Goal: Navigation & Orientation: Find specific page/section

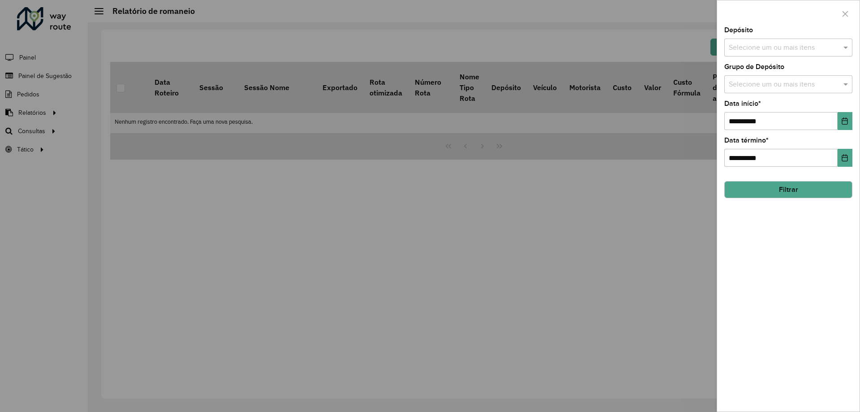
click at [54, 139] on div at bounding box center [430, 206] width 860 height 412
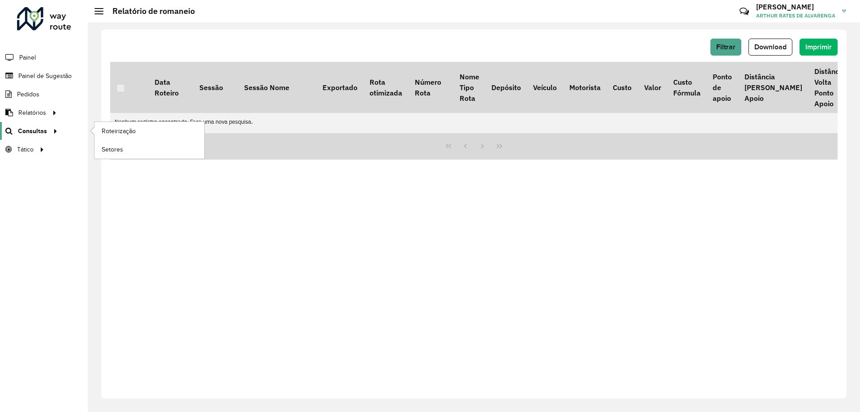
click at [47, 132] on div at bounding box center [53, 130] width 13 height 9
click at [123, 132] on span "Roteirização" at bounding box center [120, 130] width 36 height 9
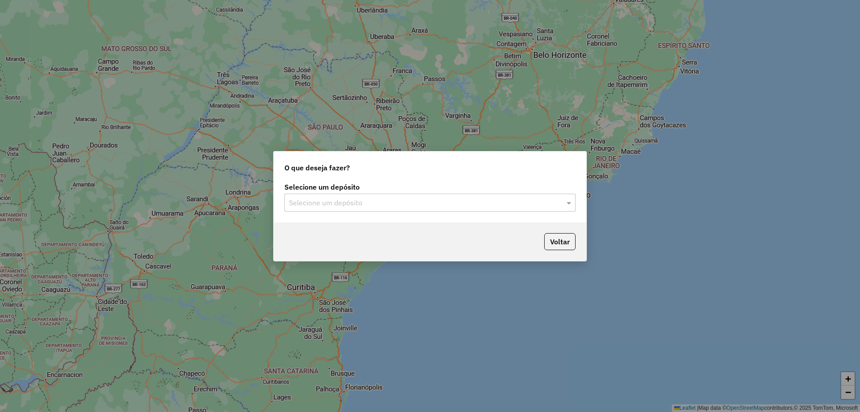
click at [531, 190] on label "Selecione um depósito" at bounding box center [429, 186] width 291 height 11
click at [529, 199] on input "text" at bounding box center [421, 203] width 264 height 11
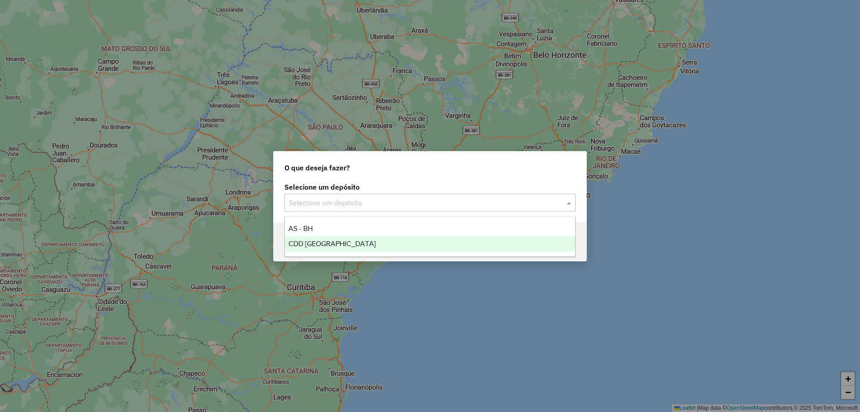
click at [366, 244] on div "CDD [GEOGRAPHIC_DATA]" at bounding box center [430, 243] width 290 height 15
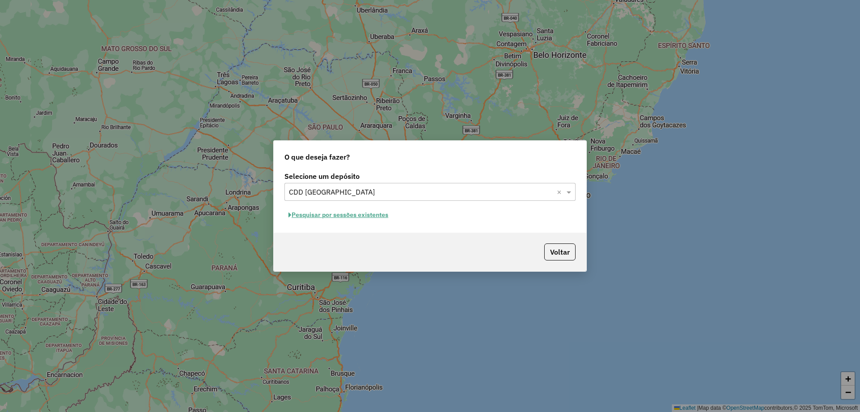
click at [356, 209] on button "Pesquisar por sessões existentes" at bounding box center [338, 215] width 108 height 14
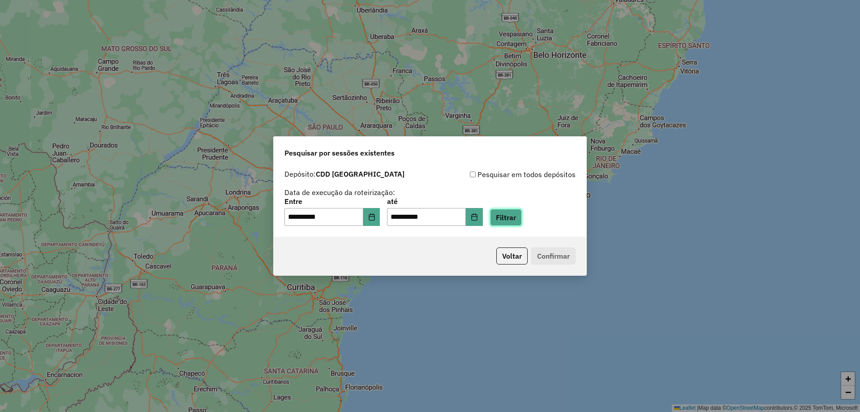
click at [522, 220] on button "Filtrar" at bounding box center [506, 217] width 32 height 17
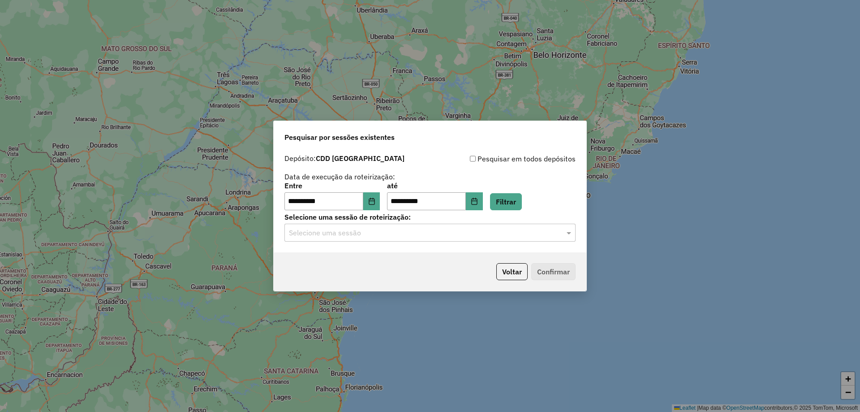
click at [487, 226] on div "Selecione uma sessão" at bounding box center [429, 233] width 291 height 18
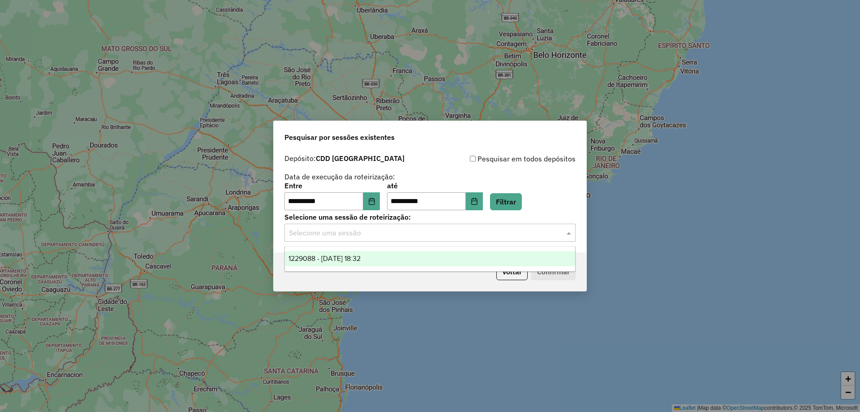
click at [422, 259] on div "1229088 - 13/08/2025 18:32" at bounding box center [430, 258] width 290 height 15
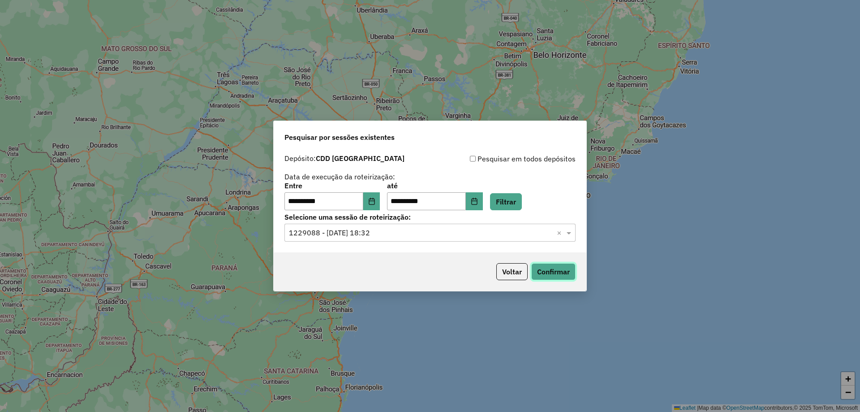
click at [550, 271] on button "Confirmar" at bounding box center [553, 271] width 44 height 17
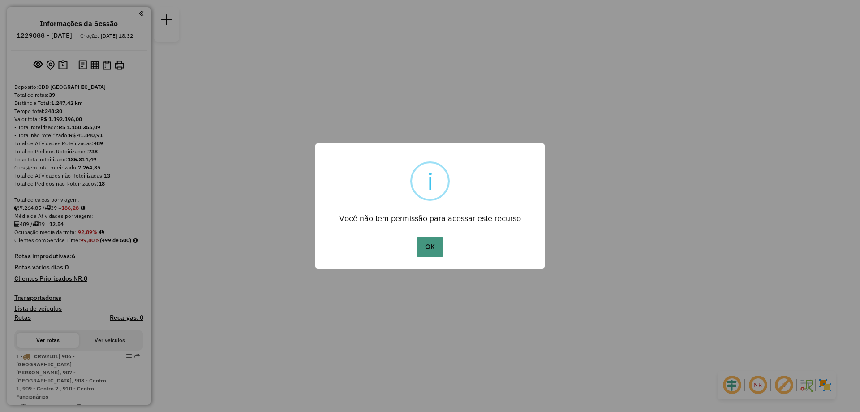
click at [433, 242] on button "OK" at bounding box center [430, 247] width 26 height 21
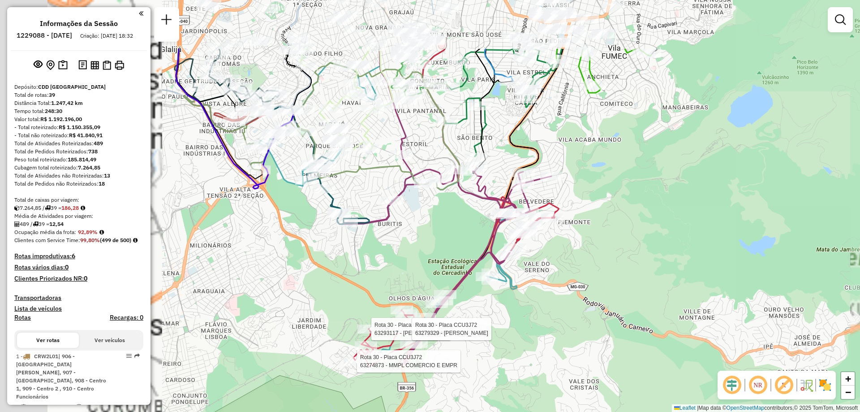
drag, startPoint x: 423, startPoint y: 156, endPoint x: 511, endPoint y: 324, distance: 190.0
click at [511, 324] on div "Rota 30 - Placa CCU3J72 63293117 - [PERSON_NAME] PRIM Rota 30 - Placa CCU3J72 6…" at bounding box center [430, 206] width 860 height 412
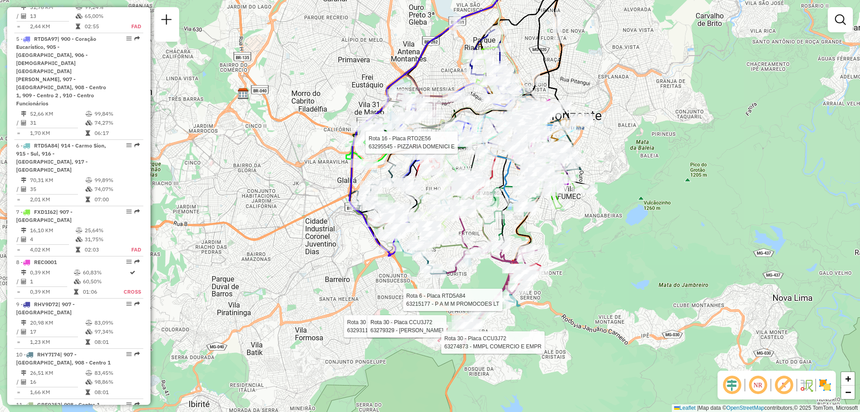
scroll to position [672, 0]
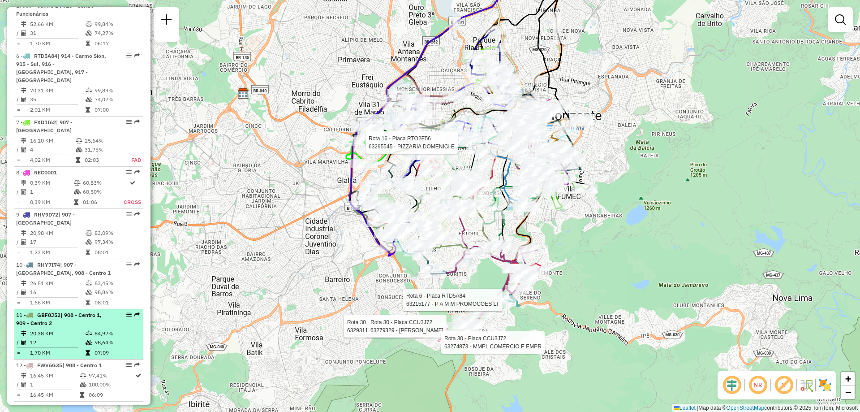
click at [61, 329] on td "20,38 KM" at bounding box center [58, 333] width 56 height 9
select select "**********"
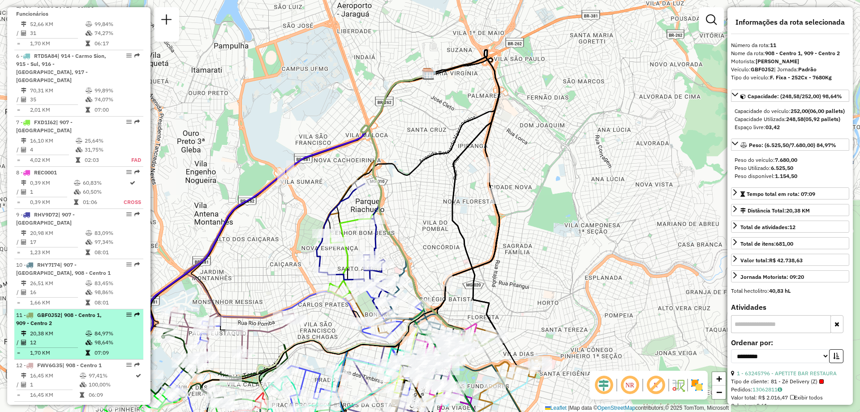
click at [61, 329] on td "20,38 KM" at bounding box center [58, 333] width 56 height 9
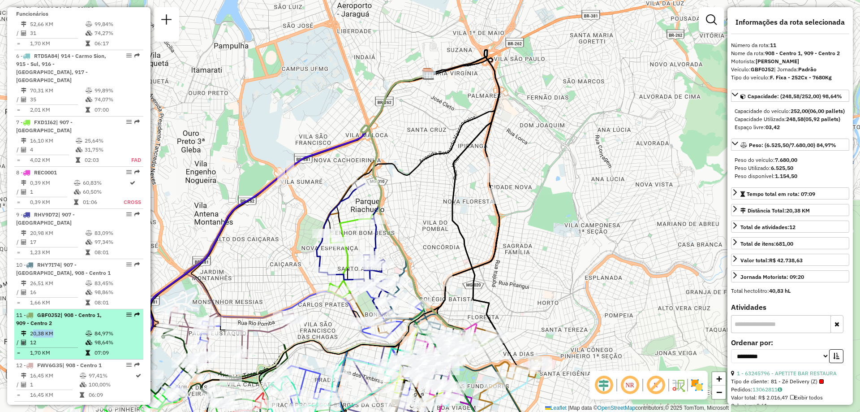
click at [61, 329] on td "20,38 KM" at bounding box center [58, 333] width 56 height 9
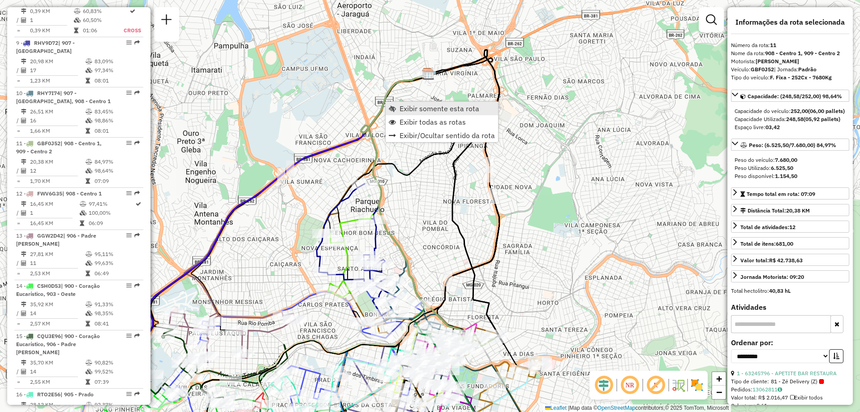
scroll to position [917, 0]
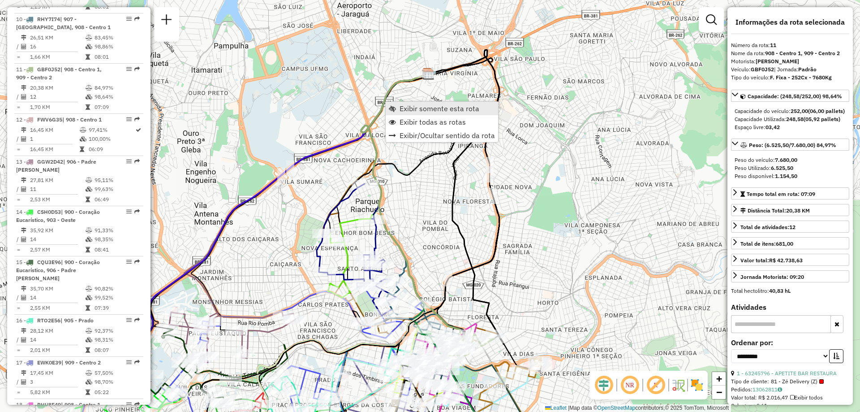
click at [393, 106] on span "Exibir somente esta rota" at bounding box center [392, 108] width 7 height 7
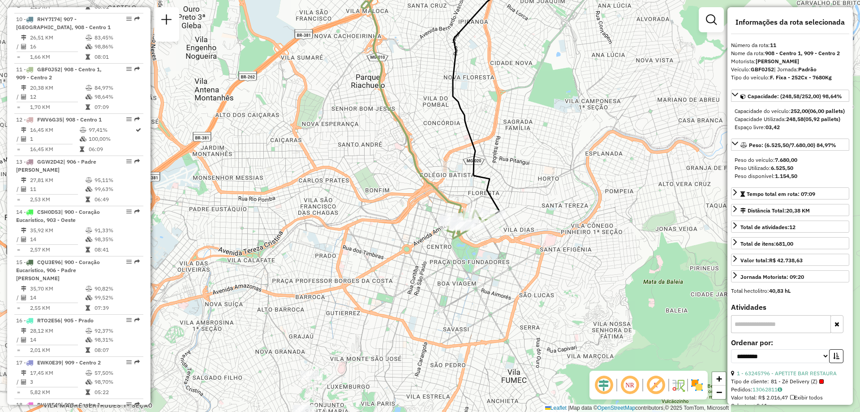
drag, startPoint x: 509, startPoint y: 216, endPoint x: 508, endPoint y: 210, distance: 6.7
click at [508, 210] on div "Janela de atendimento Grade de atendimento Capacidade Transportadoras Veículos …" at bounding box center [430, 206] width 860 height 412
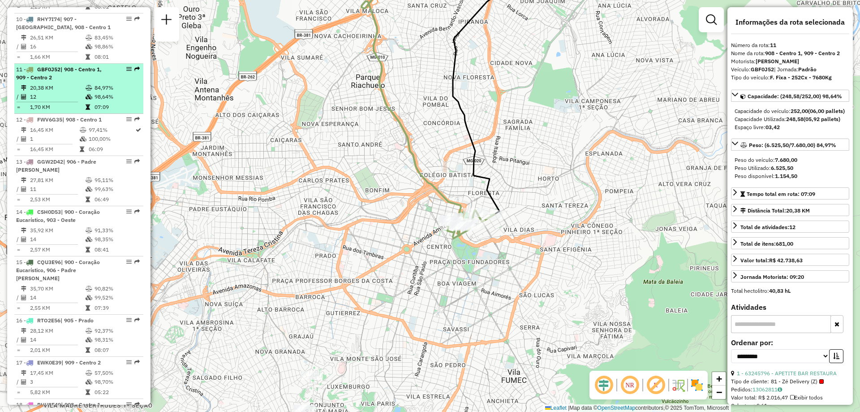
click at [119, 92] on td "98,64%" at bounding box center [116, 96] width 45 height 9
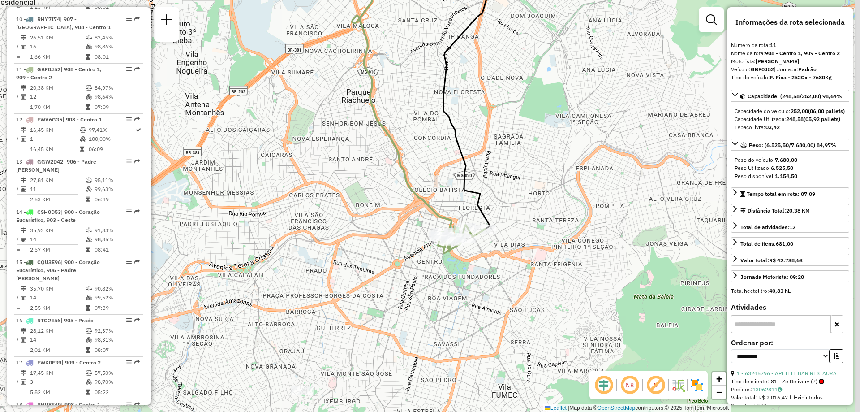
drag, startPoint x: 422, startPoint y: 314, endPoint x: 410, endPoint y: 208, distance: 106.8
click at [410, 208] on div "Janela de atendimento Grade de atendimento Capacidade Transportadoras Veículos …" at bounding box center [430, 206] width 860 height 412
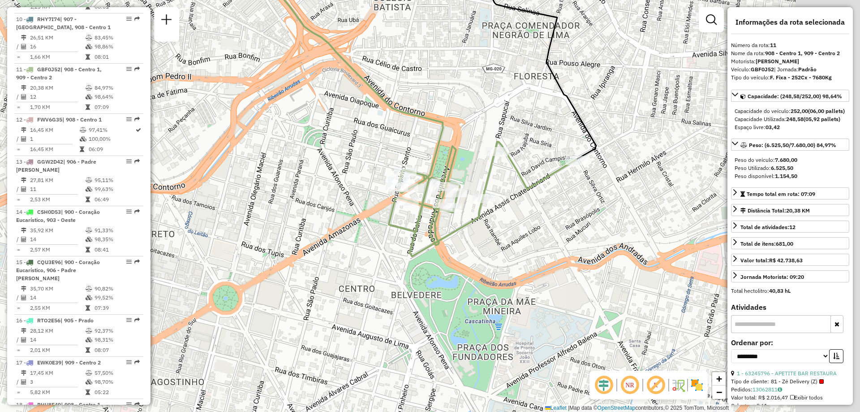
drag, startPoint x: 461, startPoint y: 289, endPoint x: 383, endPoint y: 273, distance: 79.1
click at [383, 273] on div "Janela de atendimento Grade de atendimento Capacidade Transportadoras Veículos …" at bounding box center [430, 206] width 860 height 412
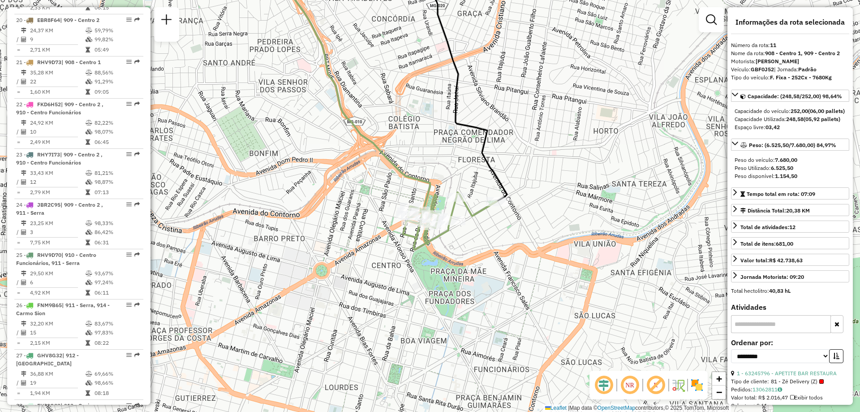
scroll to position [1455, 0]
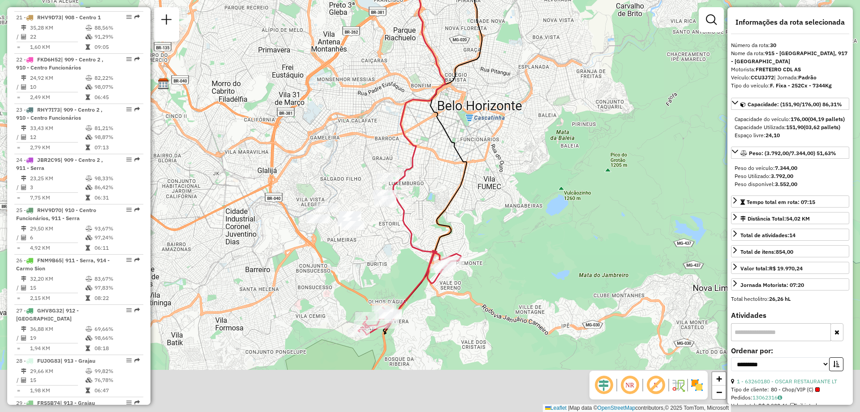
drag, startPoint x: 526, startPoint y: 302, endPoint x: 517, endPoint y: 261, distance: 42.1
click at [517, 261] on div "Janela de atendimento Grade de atendimento Capacidade Transportadoras Veículos …" at bounding box center [430, 206] width 860 height 412
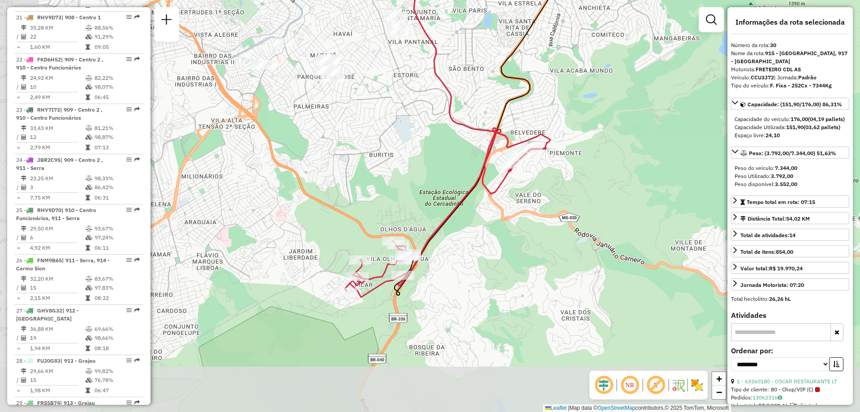
drag, startPoint x: 443, startPoint y: 292, endPoint x: 562, endPoint y: 211, distance: 143.9
click at [562, 211] on div "Janela de atendimento Grade de atendimento Capacidade Transportadoras Veículos …" at bounding box center [430, 206] width 860 height 412
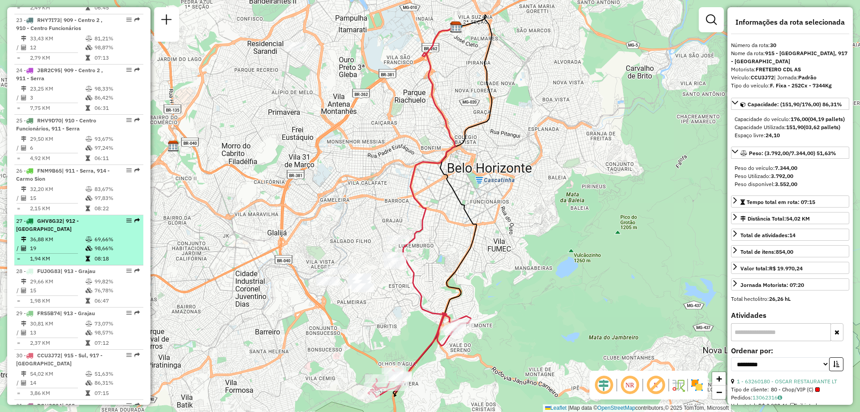
scroll to position [1500, 0]
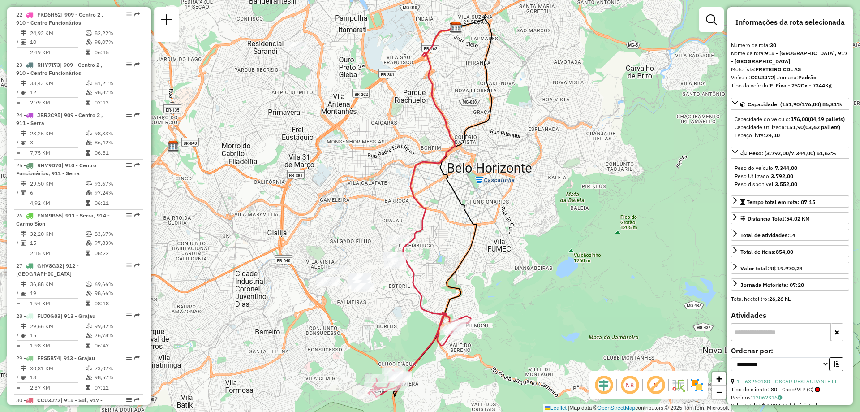
click at [427, 306] on icon at bounding box center [437, 177] width 68 height 300
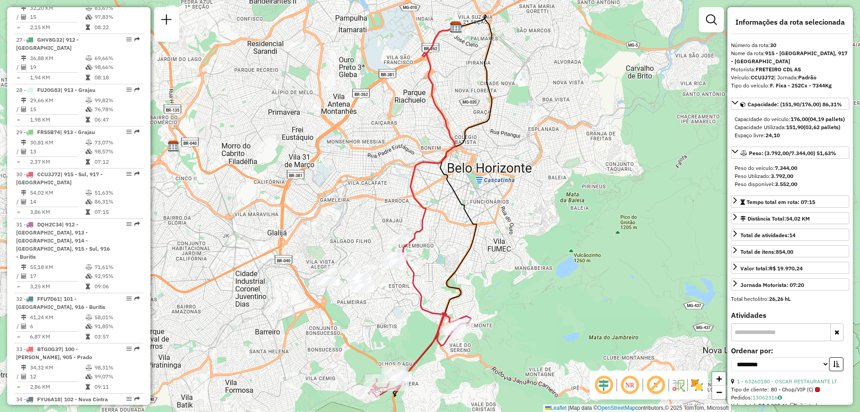
scroll to position [1822, 0]
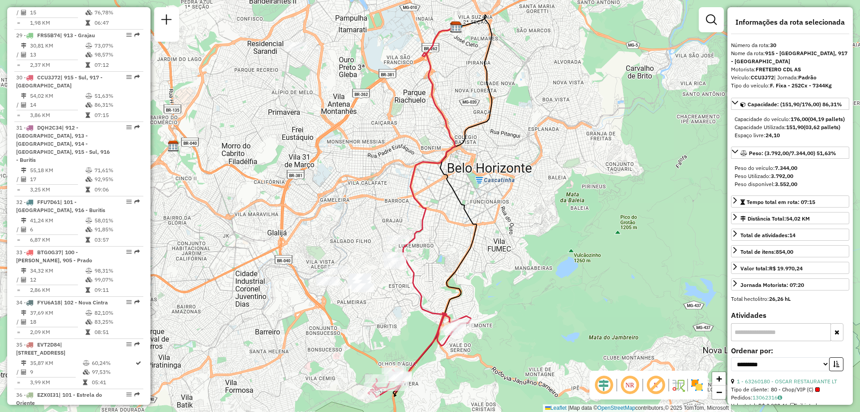
click at [426, 312] on icon at bounding box center [437, 177] width 68 height 300
click at [424, 304] on icon at bounding box center [437, 177] width 68 height 300
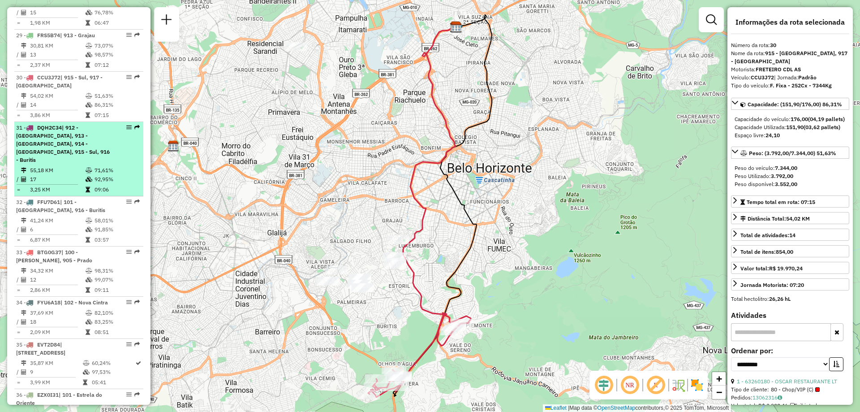
click at [71, 122] on li "31 - DQH2C34 | 912 - [GEOGRAPHIC_DATA], 913 - [GEOGRAPHIC_DATA], 914 - [GEOGRAP…" at bounding box center [78, 159] width 129 height 74
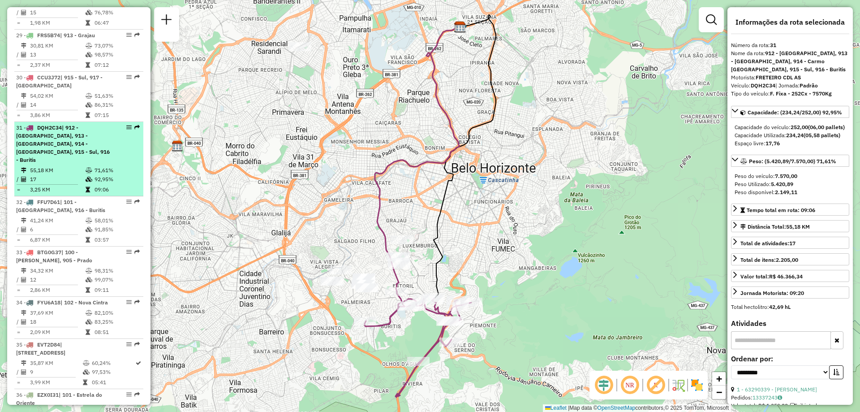
click at [86, 124] on span "| 912 - [GEOGRAPHIC_DATA], 913 - [GEOGRAPHIC_DATA], 914 - [GEOGRAPHIC_DATA], 91…" at bounding box center [63, 143] width 94 height 39
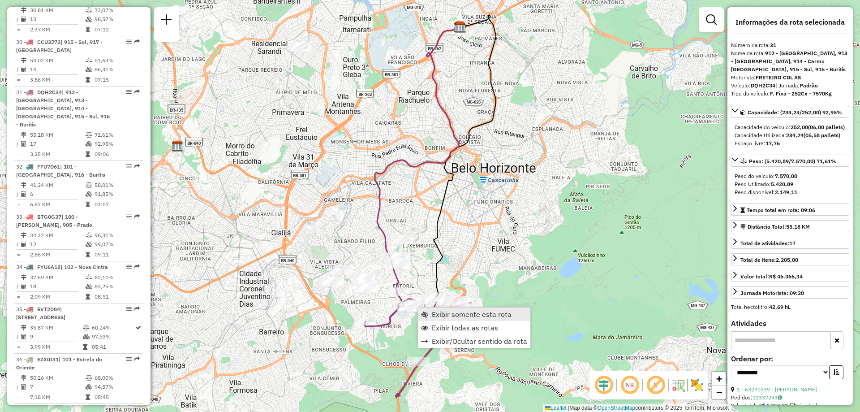
scroll to position [1873, 0]
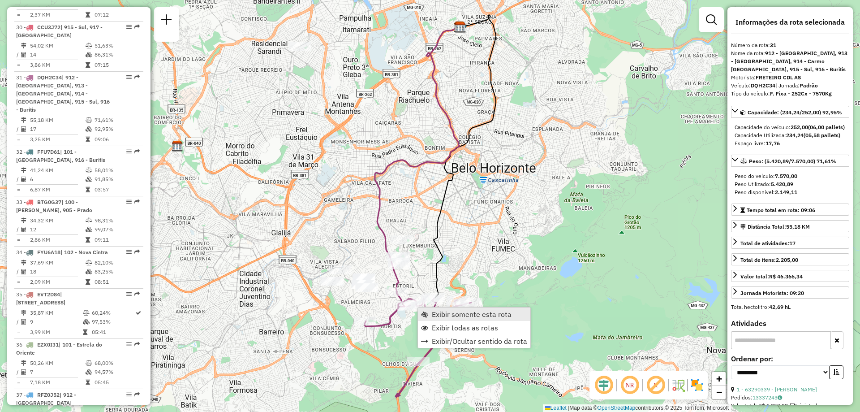
click at [456, 318] on span "Exibir somente esta rota" at bounding box center [472, 313] width 80 height 7
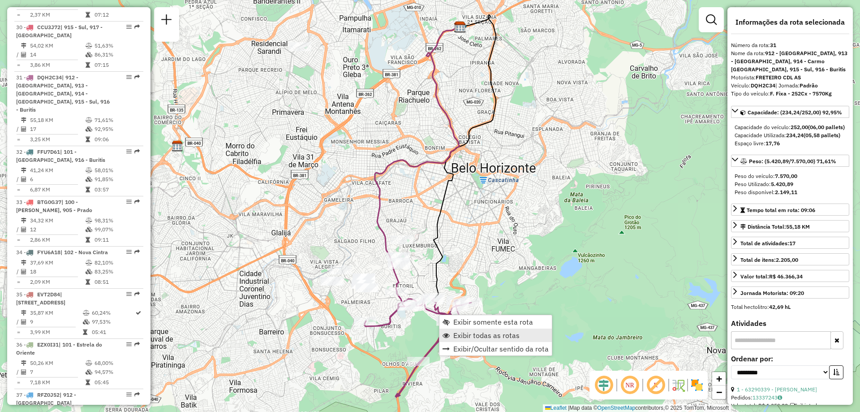
click at [461, 330] on link "Exibir todas as rotas" at bounding box center [495, 334] width 112 height 13
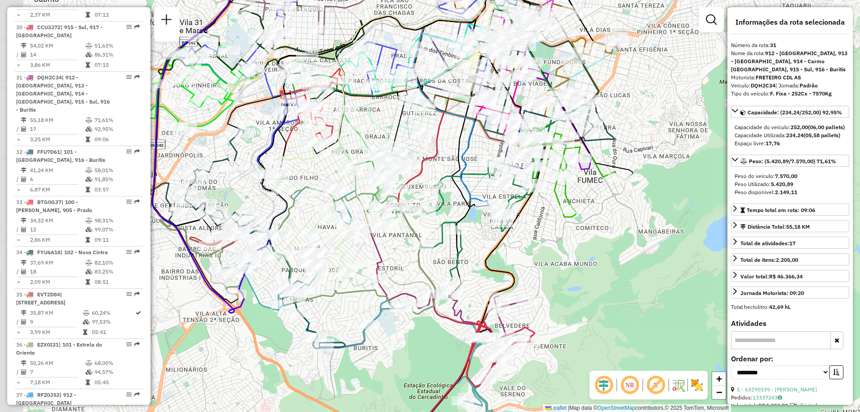
drag, startPoint x: 469, startPoint y: 272, endPoint x: 569, endPoint y: 285, distance: 101.1
click at [569, 285] on div "Janela de atendimento Grade de atendimento Capacidade Transportadoras Veículos …" at bounding box center [430, 206] width 860 height 412
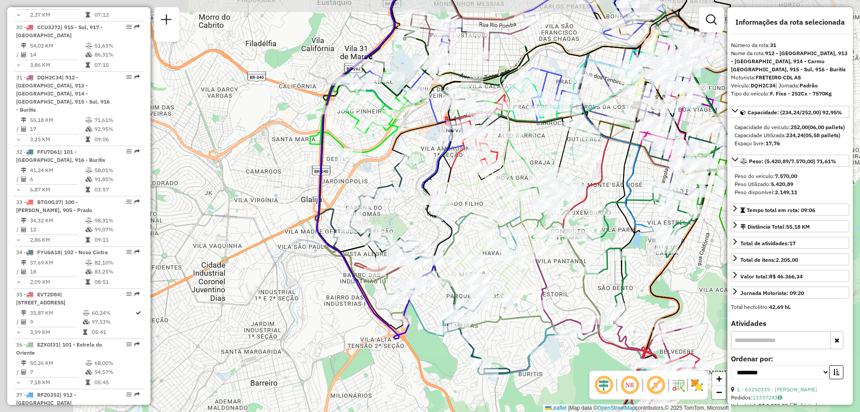
drag, startPoint x: 331, startPoint y: 235, endPoint x: 495, endPoint y: 261, distance: 166.9
click at [495, 261] on div "Janela de atendimento Grade de atendimento Capacidade Transportadoras Veículos …" at bounding box center [430, 206] width 860 height 412
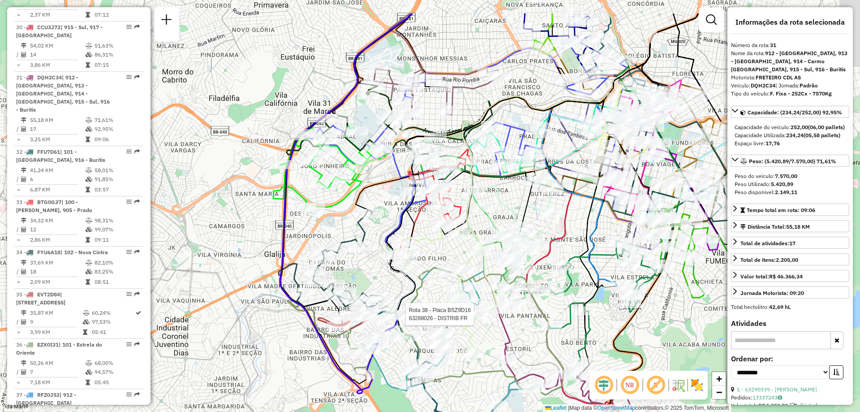
drag, startPoint x: 499, startPoint y: 172, endPoint x: 461, endPoint y: 227, distance: 66.7
click at [461, 227] on icon at bounding box center [449, 287] width 96 height 135
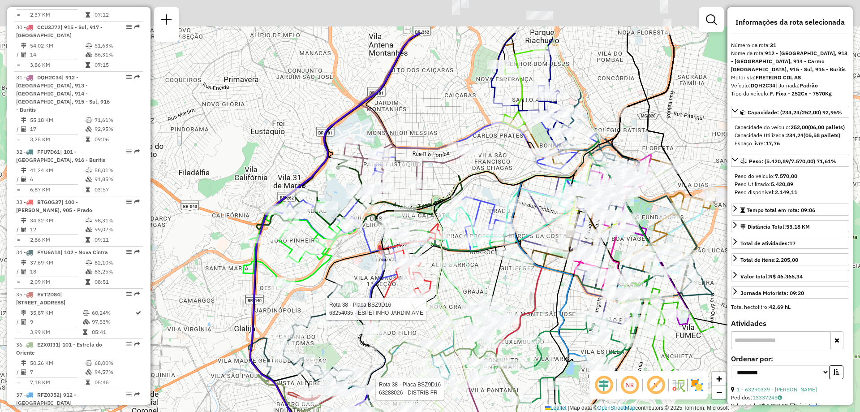
drag, startPoint x: 493, startPoint y: 198, endPoint x: 463, endPoint y: 271, distance: 79.6
click at [463, 271] on div "Rota 38 - Placa BSZ9D16 63288026 - DISTRIB FR Rota 38 - Placa BSZ9D16 63254035 …" at bounding box center [430, 206] width 860 height 412
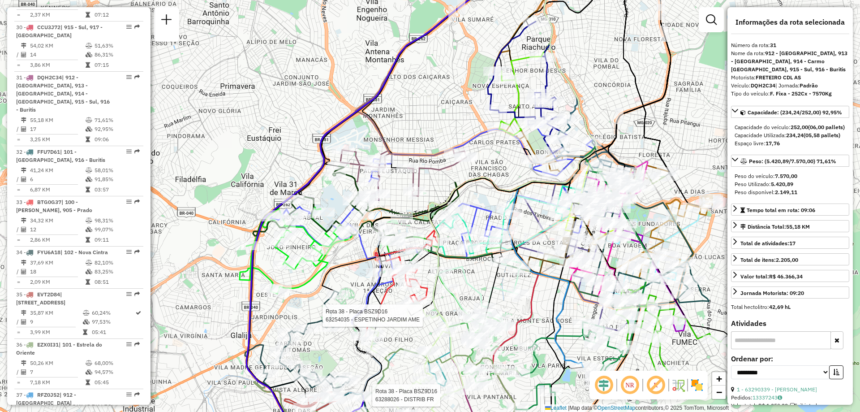
drag, startPoint x: 541, startPoint y: 79, endPoint x: 514, endPoint y: 121, distance: 49.0
click at [513, 124] on div "Rota 38 - Placa BSZ9D16 63288026 - DISTRIB FR Rota 38 - Placa BSZ9D16 63254035 …" at bounding box center [430, 206] width 860 height 412
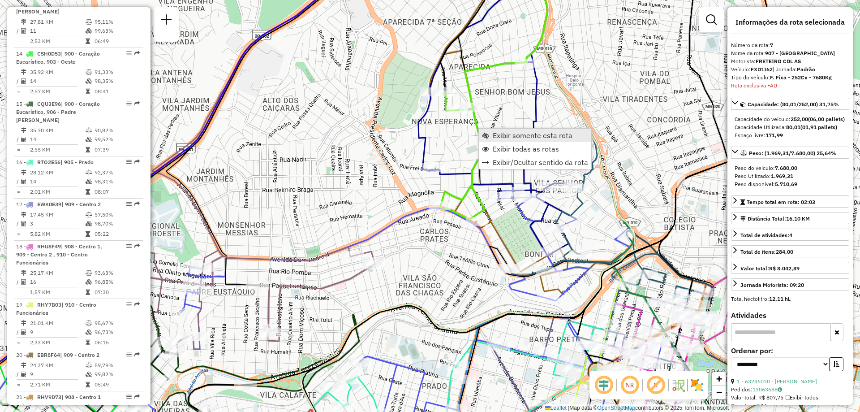
scroll to position [733, 0]
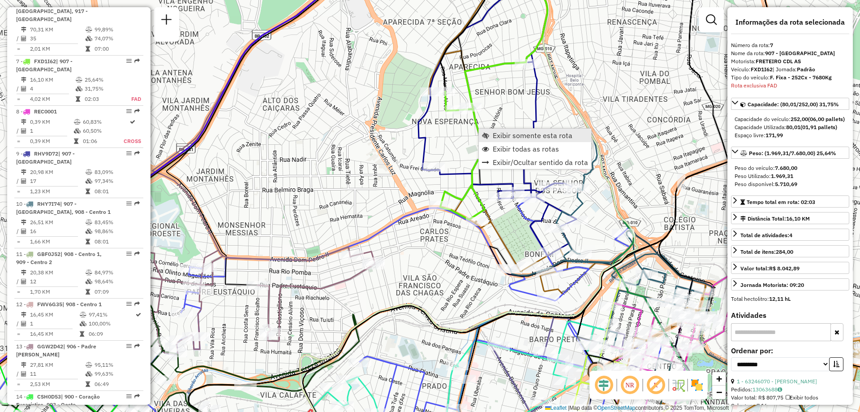
click at [499, 139] on span "Exibir somente esta rota" at bounding box center [533, 135] width 80 height 7
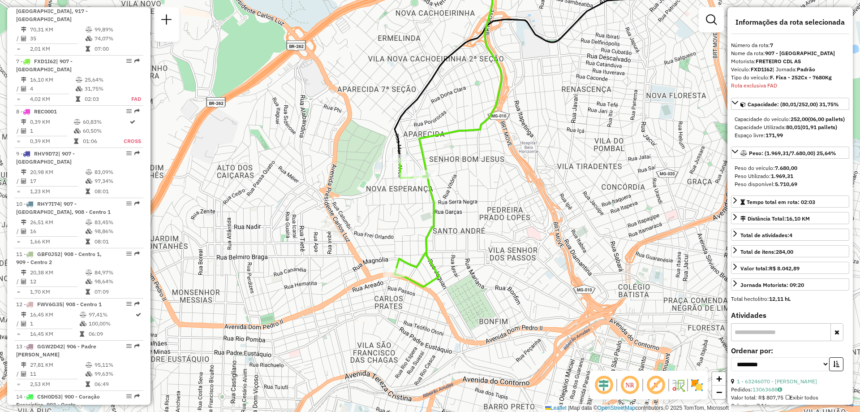
drag, startPoint x: 390, startPoint y: 289, endPoint x: 467, endPoint y: 215, distance: 106.8
click at [467, 215] on div "Janela de atendimento Grade de atendimento Capacidade Transportadoras Veículos …" at bounding box center [430, 206] width 860 height 412
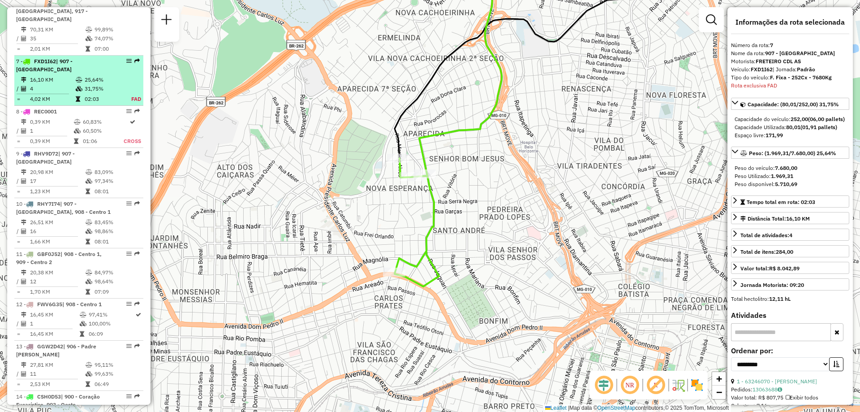
click at [101, 95] on td "02:03" at bounding box center [102, 99] width 37 height 9
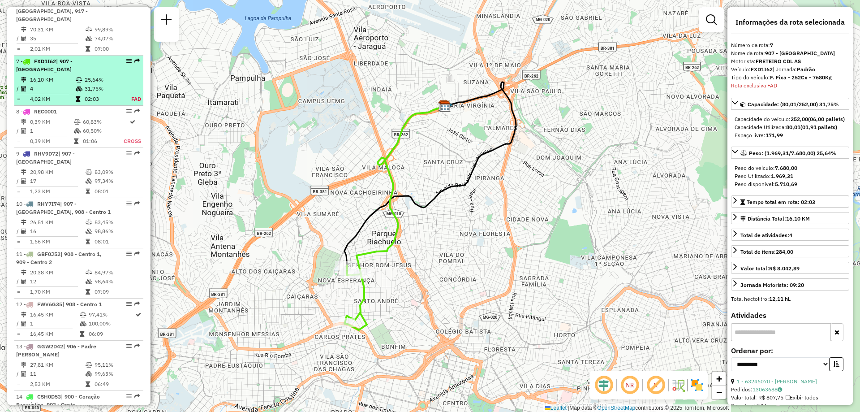
click at [101, 95] on td "02:03" at bounding box center [102, 99] width 37 height 9
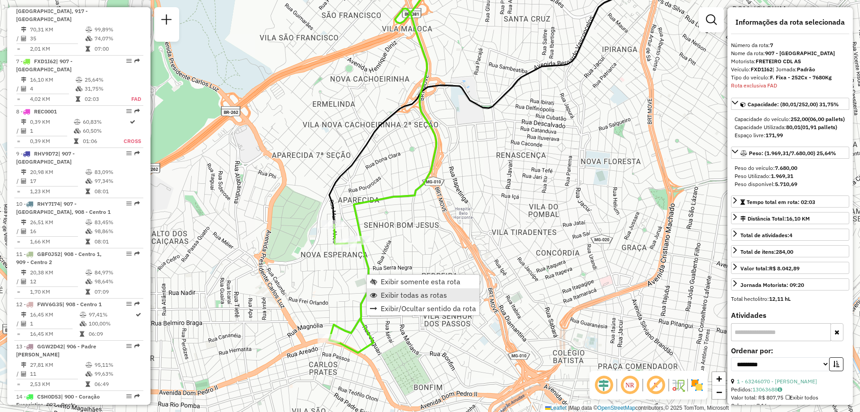
click at [400, 297] on span "Exibir todas as rotas" at bounding box center [414, 294] width 66 height 7
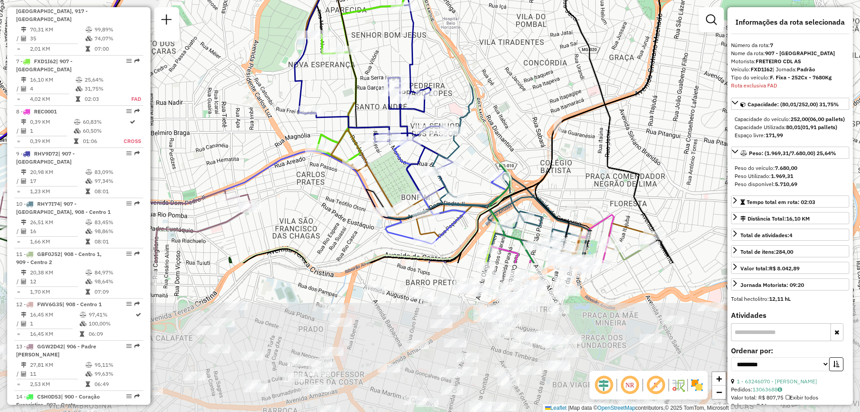
drag, startPoint x: 507, startPoint y: 271, endPoint x: 491, endPoint y: 77, distance: 194.1
click at [491, 77] on div "Janela de atendimento Grade de atendimento Capacidade Transportadoras Veículos …" at bounding box center [430, 206] width 860 height 412
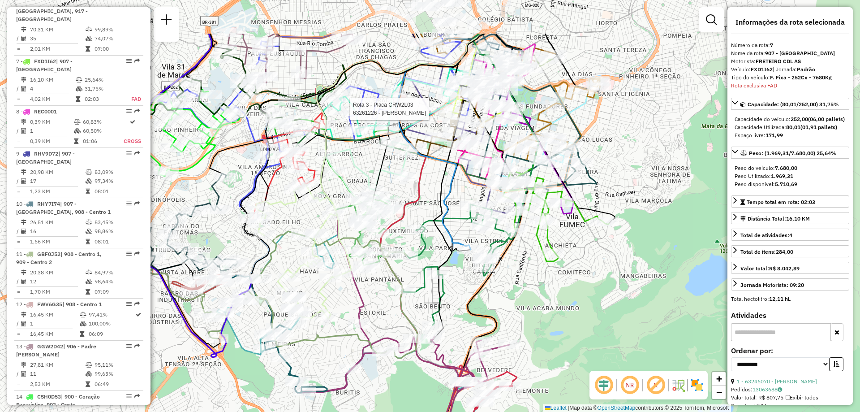
drag, startPoint x: 475, startPoint y: 211, endPoint x: 438, endPoint y: 297, distance: 93.9
click at [438, 297] on icon at bounding box center [458, 188] width 54 height 308
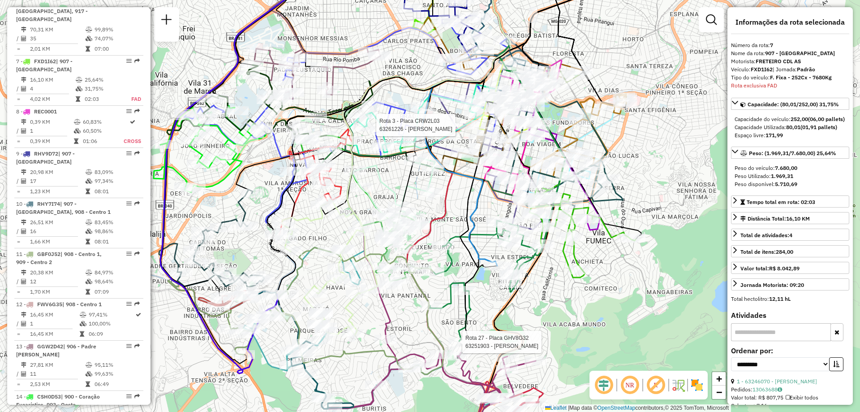
drag, startPoint x: 472, startPoint y: 201, endPoint x: 503, endPoint y: 206, distance: 31.7
click at [503, 206] on div "Rota 3 - Placa CRW2L03 63261226 - VALDINEI MARTINS Rota 27 - Placa GHV8G32 6325…" at bounding box center [430, 206] width 860 height 412
drag, startPoint x: 409, startPoint y: 191, endPoint x: 476, endPoint y: 210, distance: 69.4
click at [476, 210] on icon at bounding box center [490, 94] width 187 height 271
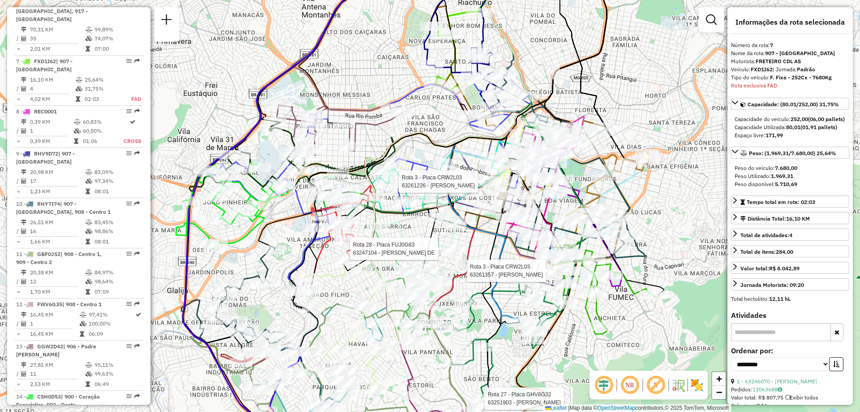
drag, startPoint x: 480, startPoint y: 90, endPoint x: 436, endPoint y: 128, distance: 58.2
click at [436, 128] on div "Rota 3 - Placa CRW2L03 63261226 - VALDINEI MARTINS Rota 27 - Placa GHV8G32 6325…" at bounding box center [430, 206] width 860 height 412
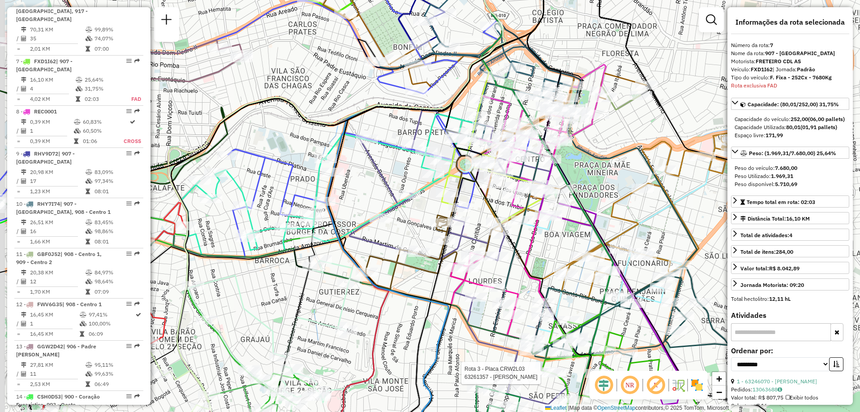
drag, startPoint x: 504, startPoint y: 203, endPoint x: 556, endPoint y: 226, distance: 56.9
click at [556, 226] on icon at bounding box center [507, 228] width 113 height 228
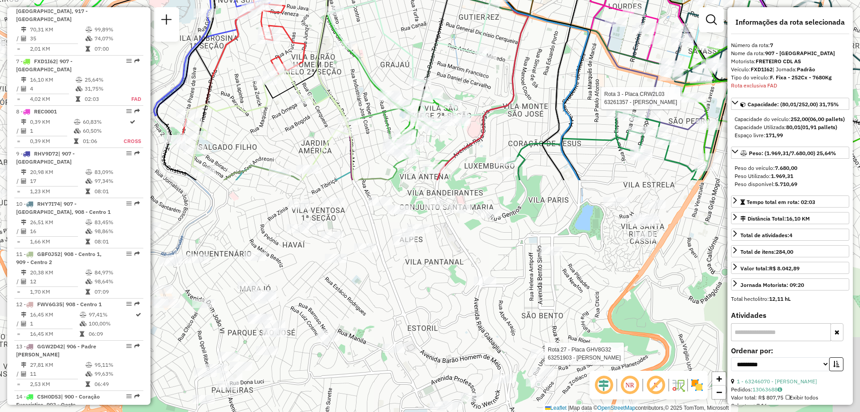
drag, startPoint x: 348, startPoint y: 343, endPoint x: 434, endPoint y: 22, distance: 332.1
click at [434, 22] on div "Rota 27 - Placa GHV8G32 63251903 - OLEGARIO JARDIM Rota 3 - Placa CRW2L03 63261…" at bounding box center [430, 206] width 860 height 412
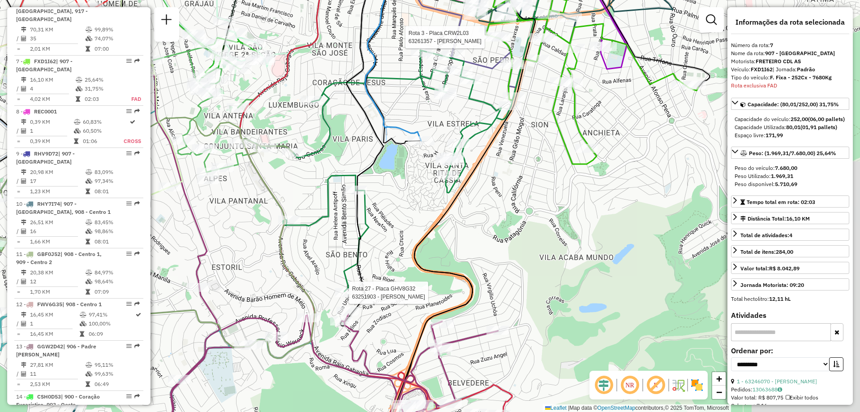
drag, startPoint x: 384, startPoint y: 65, endPoint x: 364, endPoint y: 64, distance: 20.2
click at [364, 64] on icon at bounding box center [361, 136] width 43 height 380
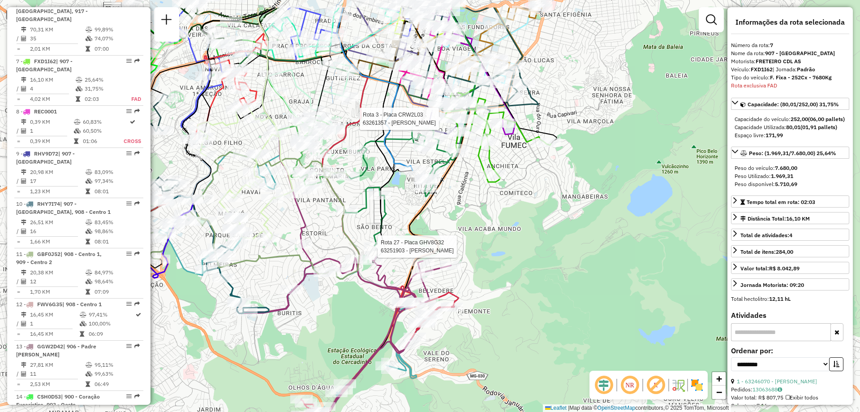
drag, startPoint x: 409, startPoint y: 116, endPoint x: 407, endPoint y: 165, distance: 48.9
click at [407, 170] on icon at bounding box center [375, 89] width 76 height 163
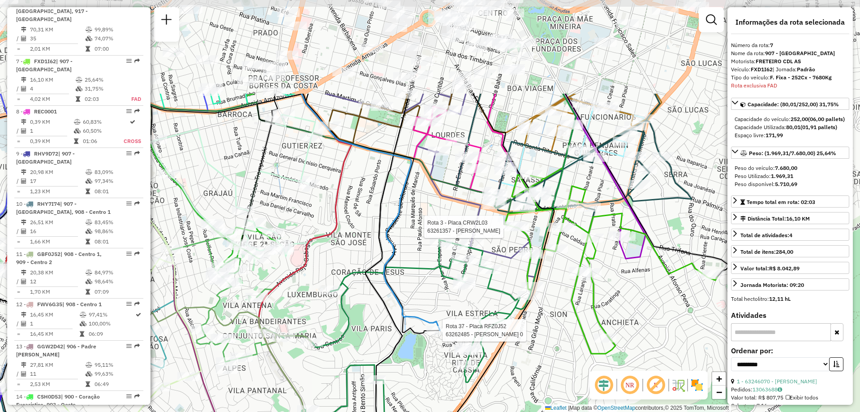
drag, startPoint x: 401, startPoint y: 146, endPoint x: 415, endPoint y: 277, distance: 131.5
click at [421, 281] on div "Rota 27 - Placa GHV8G32 63251903 - OLEGARIO JARDIM Rota 3 - Placa CRW2L03 63261…" at bounding box center [430, 206] width 860 height 412
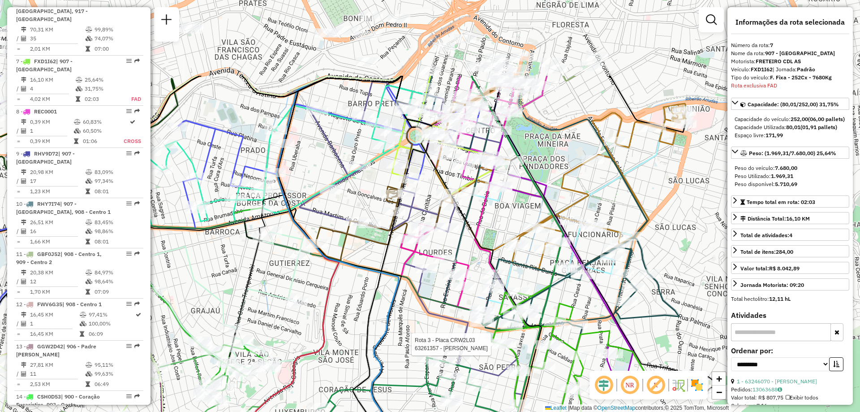
drag, startPoint x: 403, startPoint y: 221, endPoint x: 391, endPoint y: 338, distance: 117.6
click at [391, 338] on div "Rota 27 - Placa GHV8G32 63251903 - OLEGARIO JARDIM Rota 3 - Placa CRW2L03 63261…" at bounding box center [430, 206] width 860 height 412
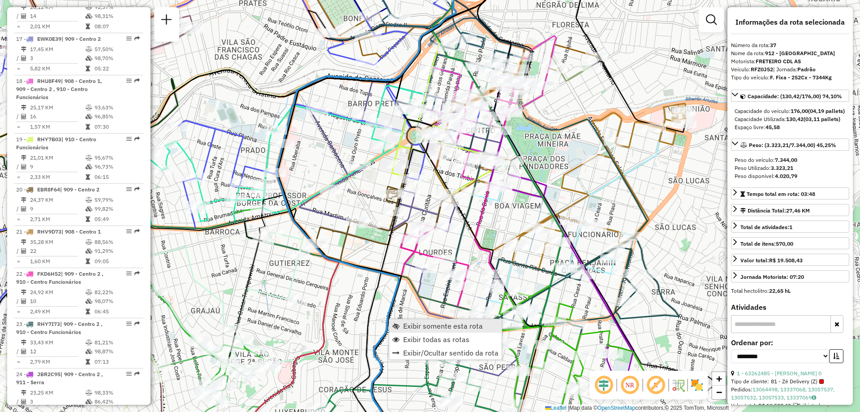
scroll to position [2131, 0]
